Goal: Subscribe to service/newsletter

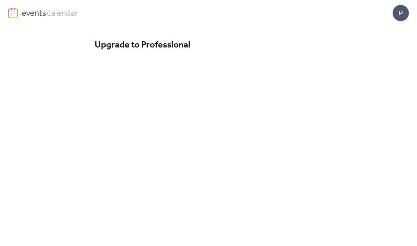
scroll to position [63, 0]
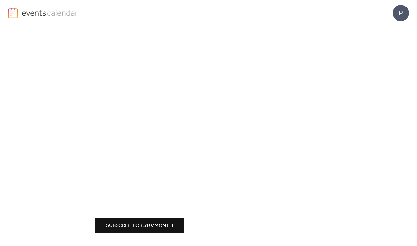
click at [134, 222] on span "Subscribe for $10/month" at bounding box center [139, 226] width 67 height 8
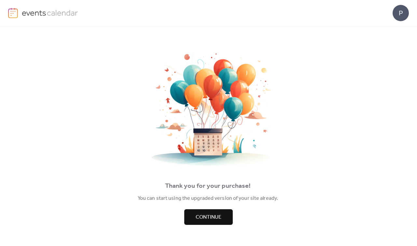
click at [195, 213] on button "Continue" at bounding box center [208, 217] width 48 height 16
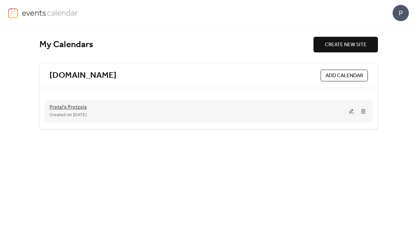
click at [72, 108] on span "Pretsl's Pretzels" at bounding box center [67, 107] width 37 height 8
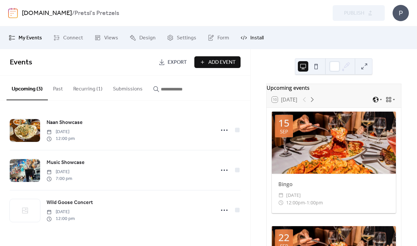
click at [253, 37] on span "Install" at bounding box center [256, 38] width 13 height 8
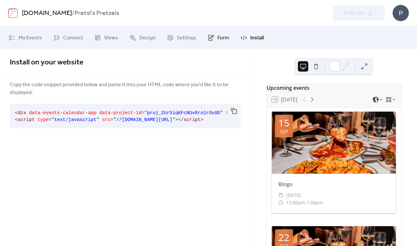
click at [221, 37] on span "Form" at bounding box center [223, 38] width 12 height 8
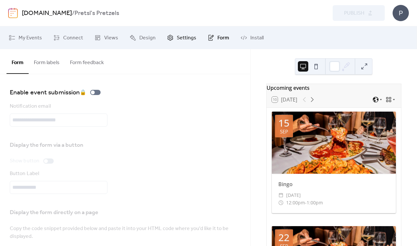
click at [190, 39] on span "Settings" at bounding box center [187, 38] width 20 height 8
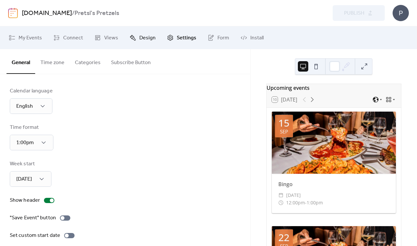
click at [144, 37] on span "Design" at bounding box center [147, 38] width 16 height 8
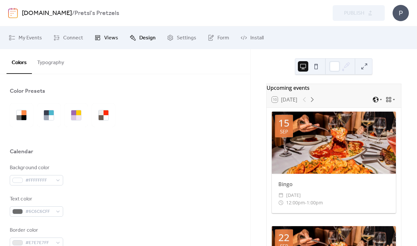
click at [111, 41] on span "Views" at bounding box center [111, 38] width 14 height 8
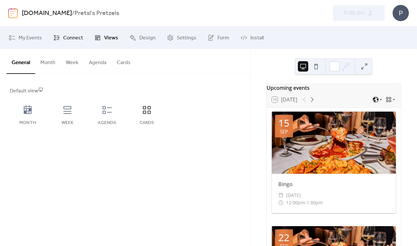
click at [75, 41] on span "Connect" at bounding box center [73, 38] width 20 height 8
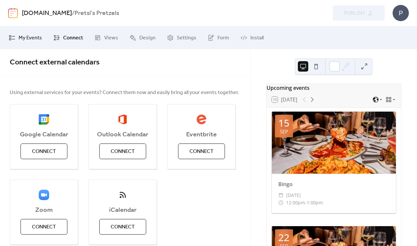
click at [36, 36] on span "My Events" at bounding box center [30, 38] width 23 height 8
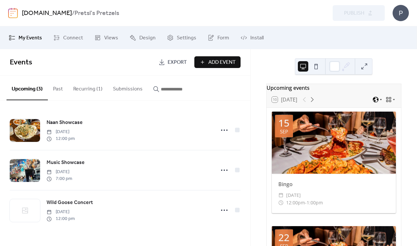
click at [374, 103] on icon at bounding box center [375, 99] width 7 height 7
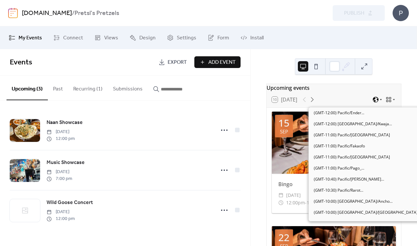
scroll to position [299, 0]
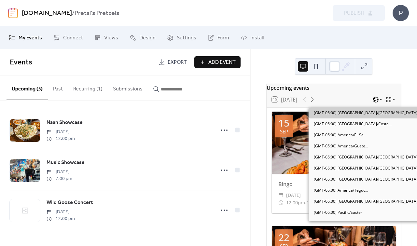
click at [374, 103] on icon at bounding box center [375, 99] width 7 height 7
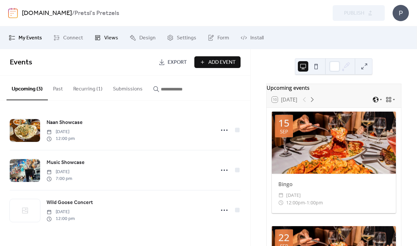
click at [106, 39] on span "Views" at bounding box center [111, 38] width 14 height 8
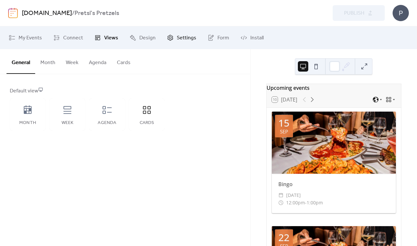
click at [178, 42] on span "Settings" at bounding box center [187, 38] width 20 height 8
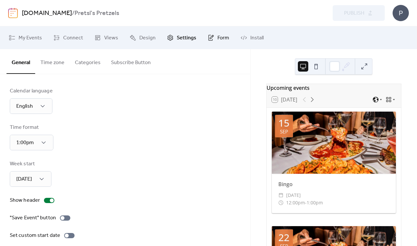
click at [217, 41] on span "Form" at bounding box center [223, 38] width 12 height 8
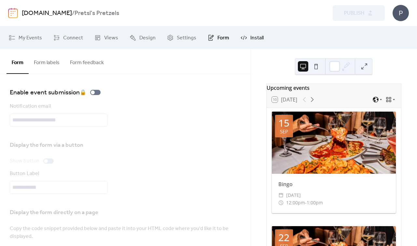
click at [245, 43] on link "Install" at bounding box center [252, 38] width 33 height 18
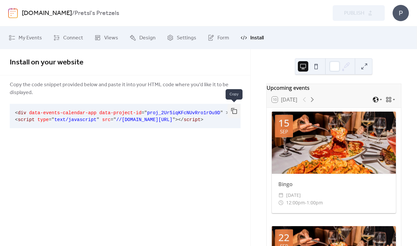
click at [231, 111] on button "button" at bounding box center [233, 111] width 13 height 14
